Goal: Transaction & Acquisition: Obtain resource

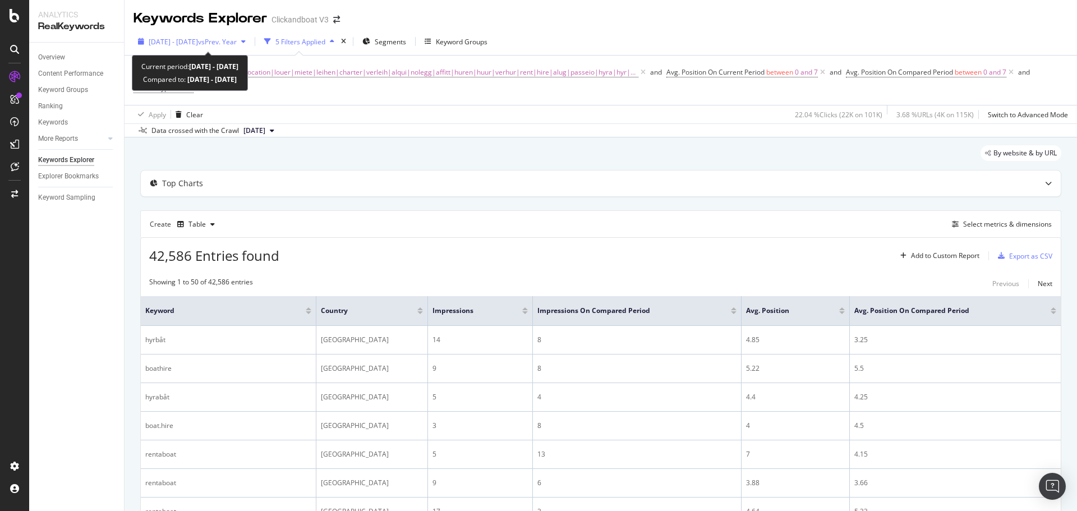
click at [236, 42] on span "vs Prev. Year" at bounding box center [217, 42] width 39 height 10
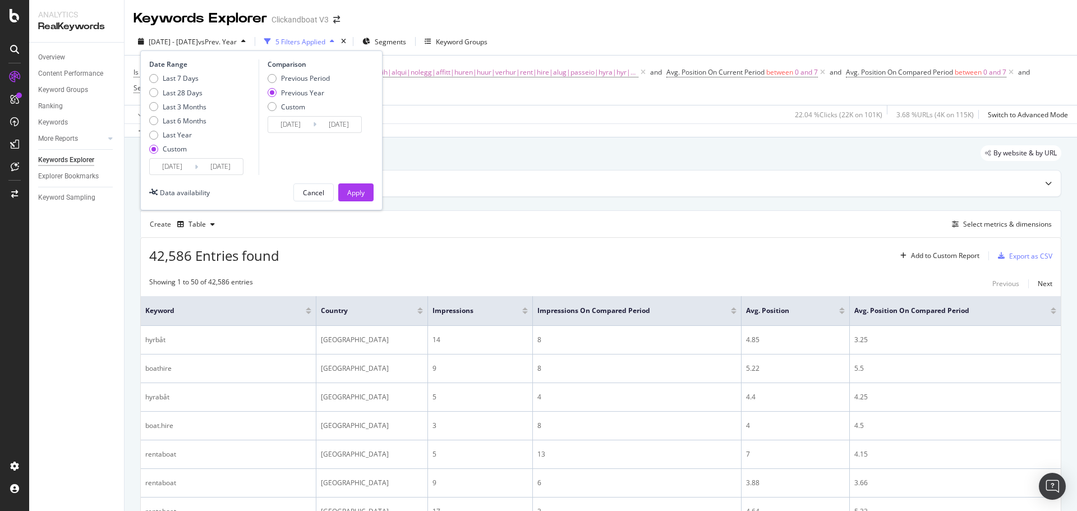
click at [169, 164] on input "[DATE]" at bounding box center [172, 167] width 45 height 16
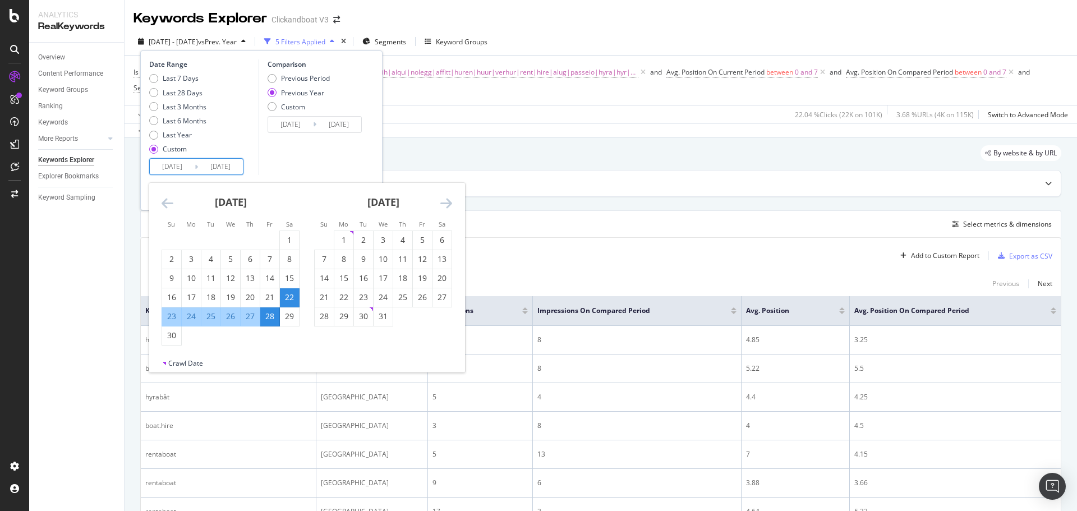
click at [446, 208] on icon "Move forward to switch to the next month." at bounding box center [446, 202] width 12 height 13
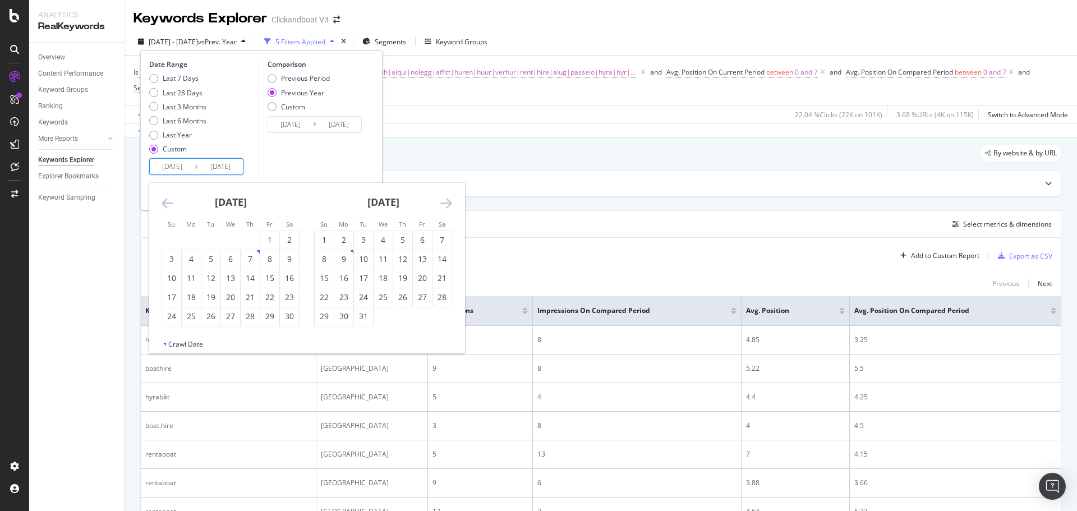
click at [446, 208] on icon "Move forward to switch to the next month." at bounding box center [446, 202] width 12 height 13
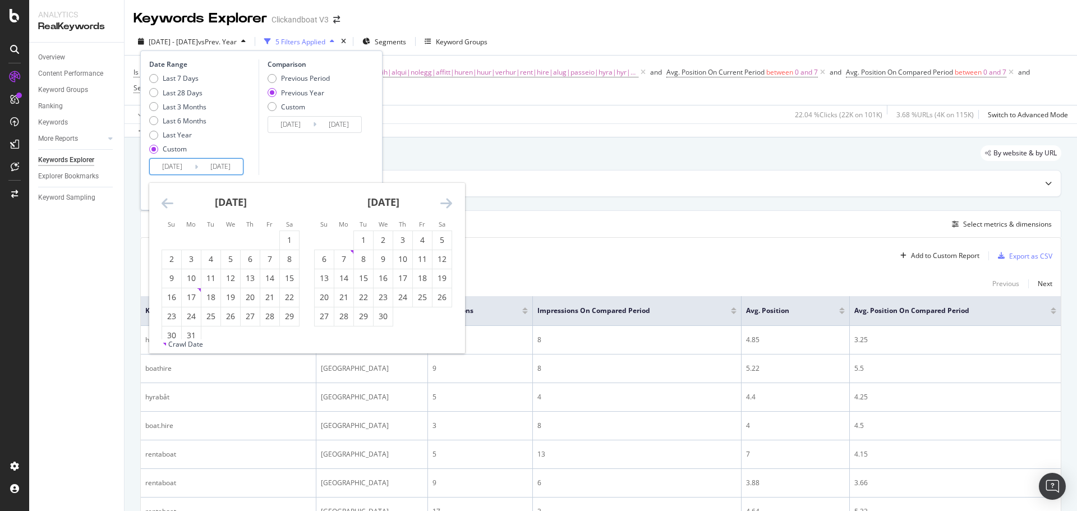
click at [446, 208] on icon "Move forward to switch to the next month." at bounding box center [446, 202] width 12 height 13
click at [444, 202] on icon "Move forward to switch to the next month." at bounding box center [446, 202] width 12 height 13
click at [444, 203] on icon "Move forward to switch to the next month." at bounding box center [446, 202] width 12 height 13
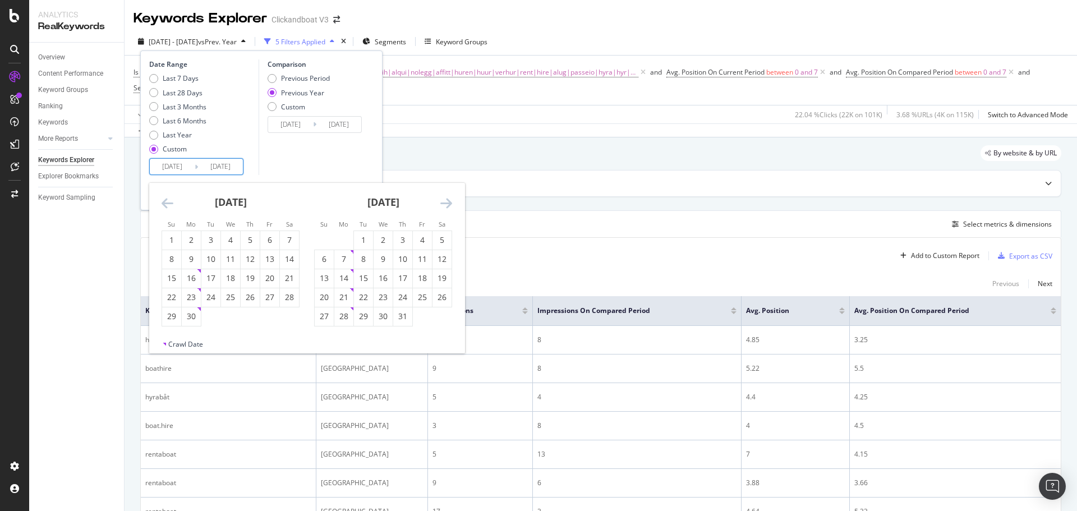
click at [444, 203] on icon "Move forward to switch to the next month." at bounding box center [446, 202] width 12 height 13
click at [447, 205] on icon "Move forward to switch to the next month." at bounding box center [446, 202] width 12 height 13
click at [340, 157] on div "Comparison Previous Period Previous Year Custom [DATE] Navigate forward to inte…" at bounding box center [312, 117] width 107 height 116
click at [169, 164] on input "[DATE]" at bounding box center [172, 167] width 45 height 16
type input "[DATE]"
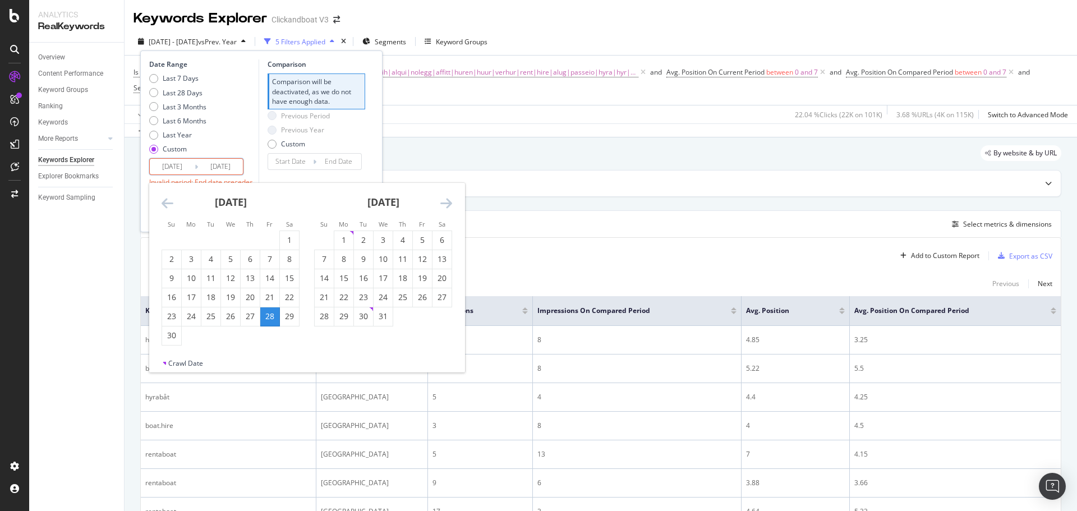
click at [178, 164] on input "[DATE]" at bounding box center [172, 167] width 45 height 16
click at [189, 167] on input "[DATE]" at bounding box center [172, 167] width 45 height 16
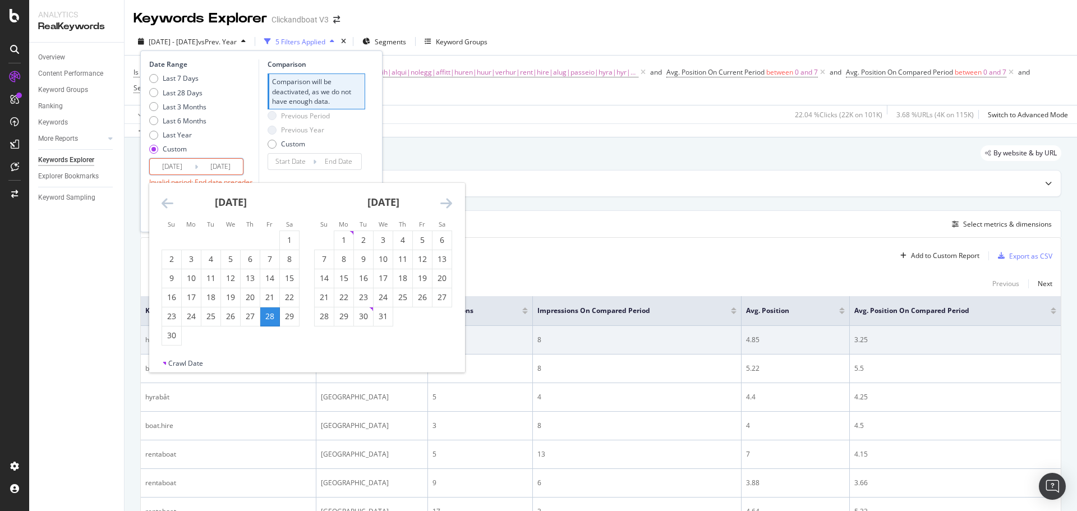
type input "[DATE]"
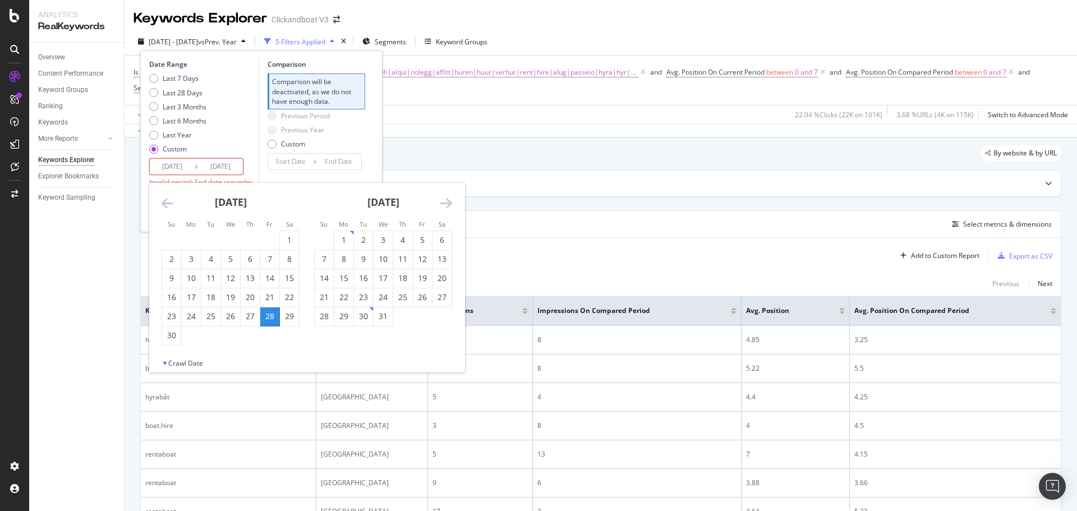
click at [218, 167] on input "[DATE]" at bounding box center [220, 167] width 45 height 16
click at [227, 166] on input "[DATE]" at bounding box center [220, 167] width 45 height 16
click at [239, 166] on input "[DATE]" at bounding box center [220, 167] width 45 height 16
click at [279, 131] on div "Previous Year" at bounding box center [299, 130] width 62 height 10
type input "[DATE]"
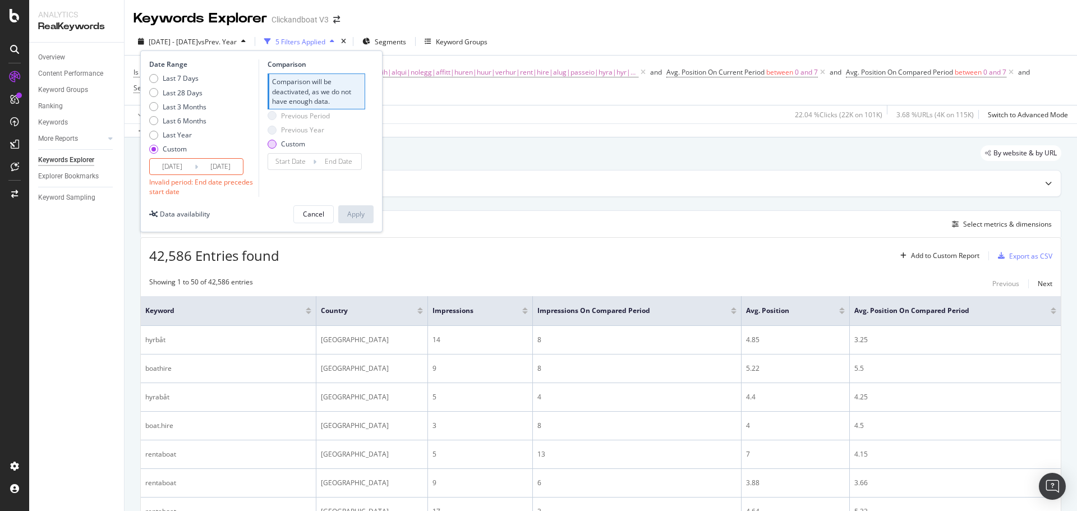
click at [281, 142] on div "Custom" at bounding box center [293, 144] width 24 height 10
type input "[DATE]"
click at [190, 75] on div "Last 7 Days" at bounding box center [181, 79] width 36 height 10
type input "[DATE]"
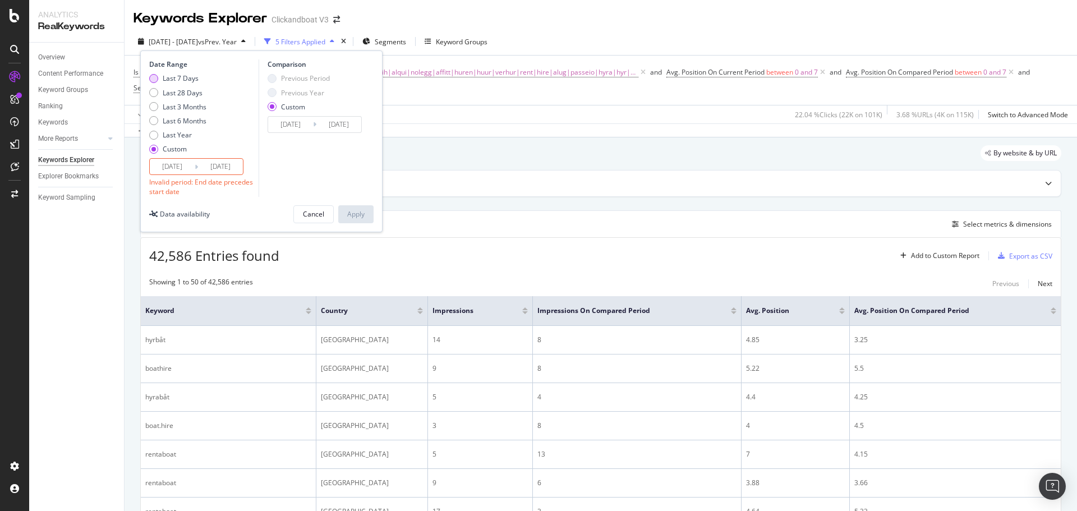
type input "[DATE]"
click at [283, 100] on div "Previous Period Previous Year Custom" at bounding box center [299, 95] width 62 height 42
click at [284, 93] on div "Previous Year" at bounding box center [302, 93] width 43 height 10
type input "[DATE]"
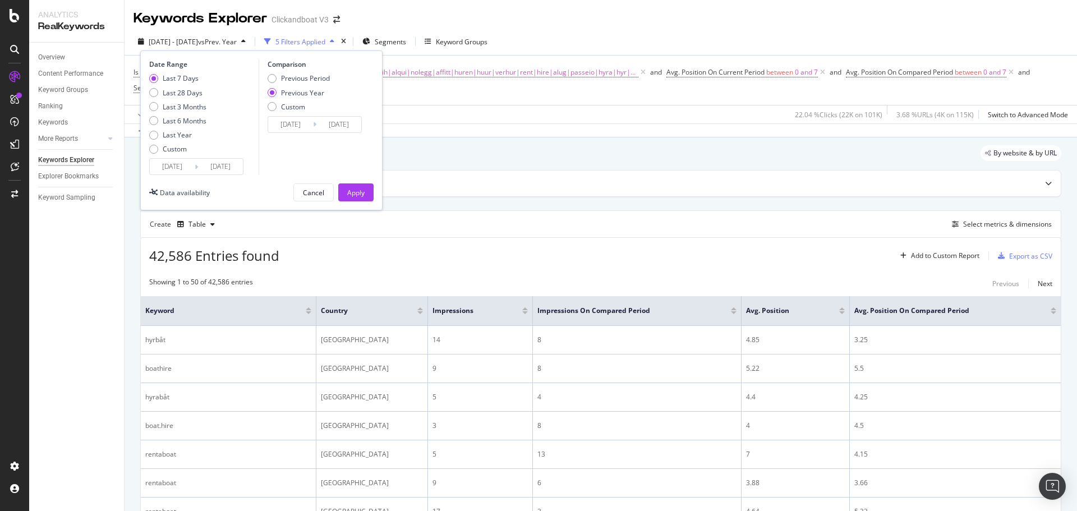
click at [223, 171] on input "[DATE]" at bounding box center [220, 167] width 45 height 16
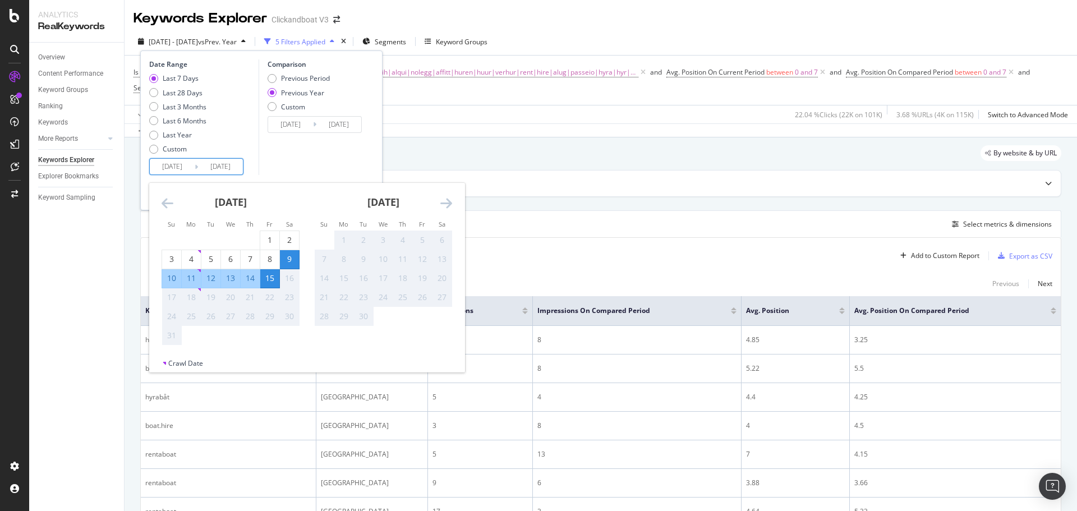
click at [305, 162] on div "Comparison Previous Period Previous Year Custom [DATE] Navigate forward to inte…" at bounding box center [312, 117] width 107 height 116
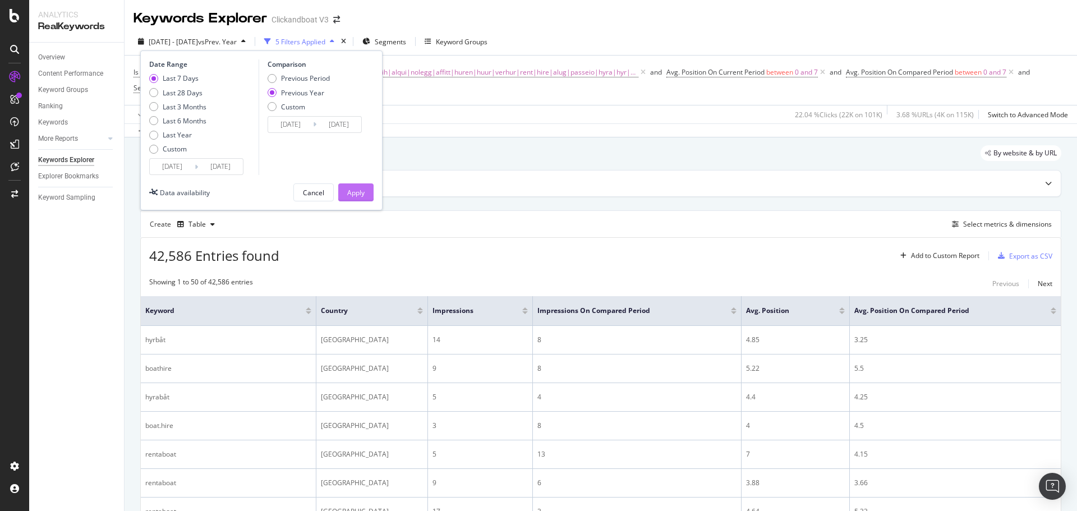
click at [361, 190] on div "Apply" at bounding box center [355, 193] width 17 height 10
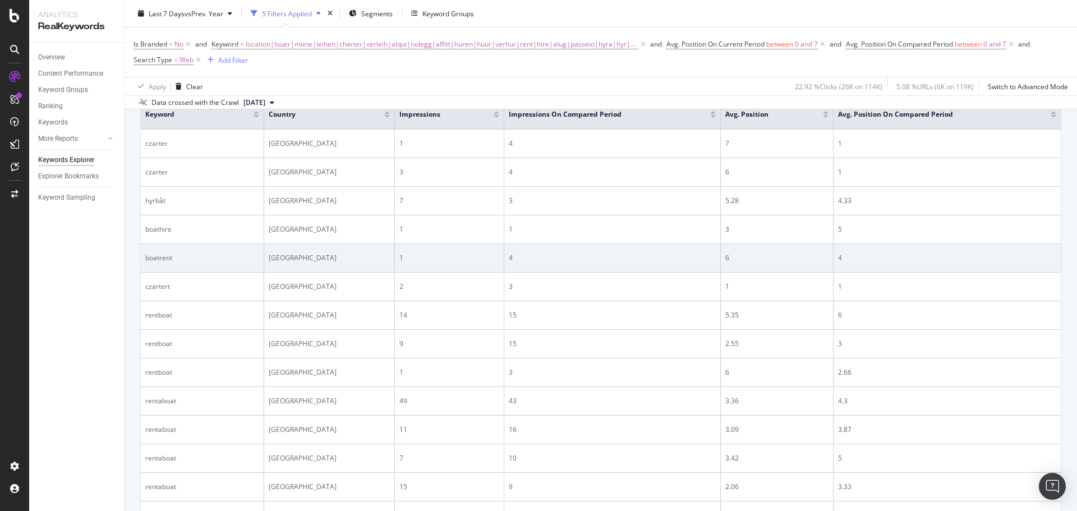
scroll to position [56, 0]
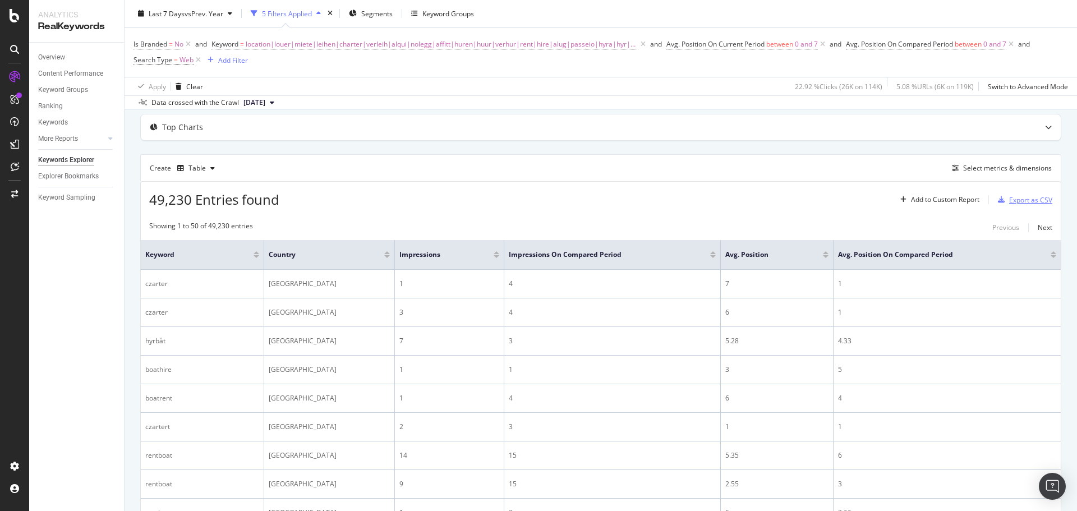
click at [1008, 193] on div "Export as CSV" at bounding box center [1023, 199] width 59 height 17
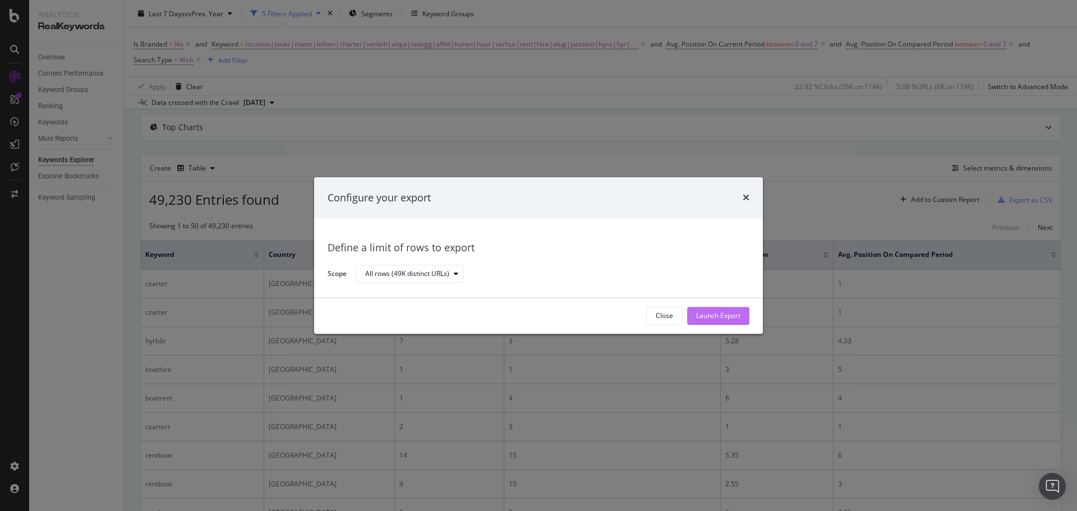
click at [731, 313] on div "Launch Export" at bounding box center [718, 316] width 44 height 10
